Goal: Transaction & Acquisition: Purchase product/service

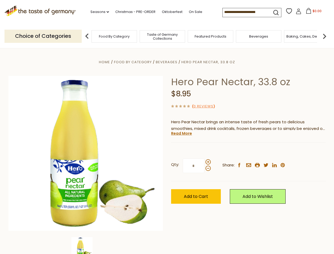
click at [167, 127] on div "Home Food By Category [GEOGRAPHIC_DATA] Hero Pear Nectar, 33.8 oz Hero Pear Nec…" at bounding box center [166, 161] width 325 height 204
click at [98, 12] on link "Seasons dropdown_arrow" at bounding box center [99, 12] width 19 height 6
click at [245, 12] on input at bounding box center [245, 11] width 45 height 7
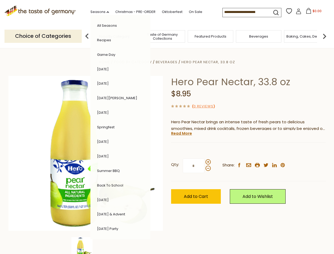
click at [313, 12] on span "$0.00" at bounding box center [317, 11] width 9 height 4
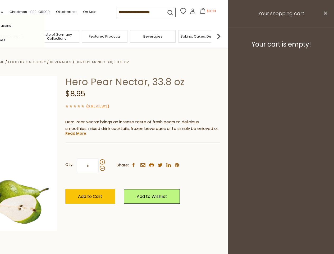
click at [45, 36] on div "All Seasons Recipes Game Day [DATE] [DATE] [DATE][PERSON_NAME] [DATE] Springfes…" at bounding box center [15, 127] width 60 height 224
click at [325, 36] on footer "Your cart is empty!" at bounding box center [281, 44] width 106 height 34
click at [167, 151] on div "Qty: * Share: facebook email printer twitter linkedin pinterest" at bounding box center [142, 165] width 155 height 31
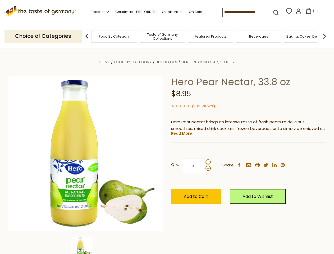
click at [86, 245] on div "Home Food By Category [GEOGRAPHIC_DATA] Hero Pear Nectar, 33.8 oz Hero Pear Nec…" at bounding box center [166, 161] width 325 height 204
click at [86, 245] on img at bounding box center [81, 247] width 21 height 21
click at [181, 133] on link "Read More" at bounding box center [181, 133] width 21 height 5
